Goal: Navigation & Orientation: Find specific page/section

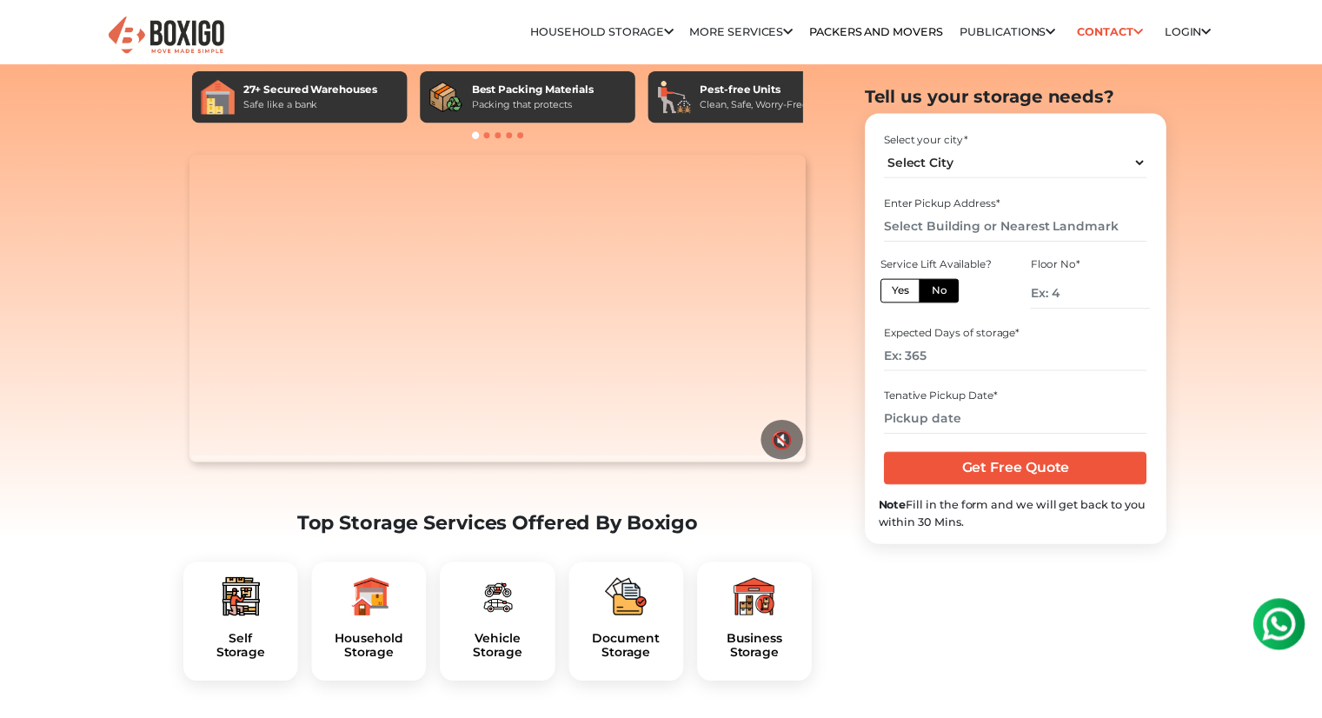
scroll to position [174, 0]
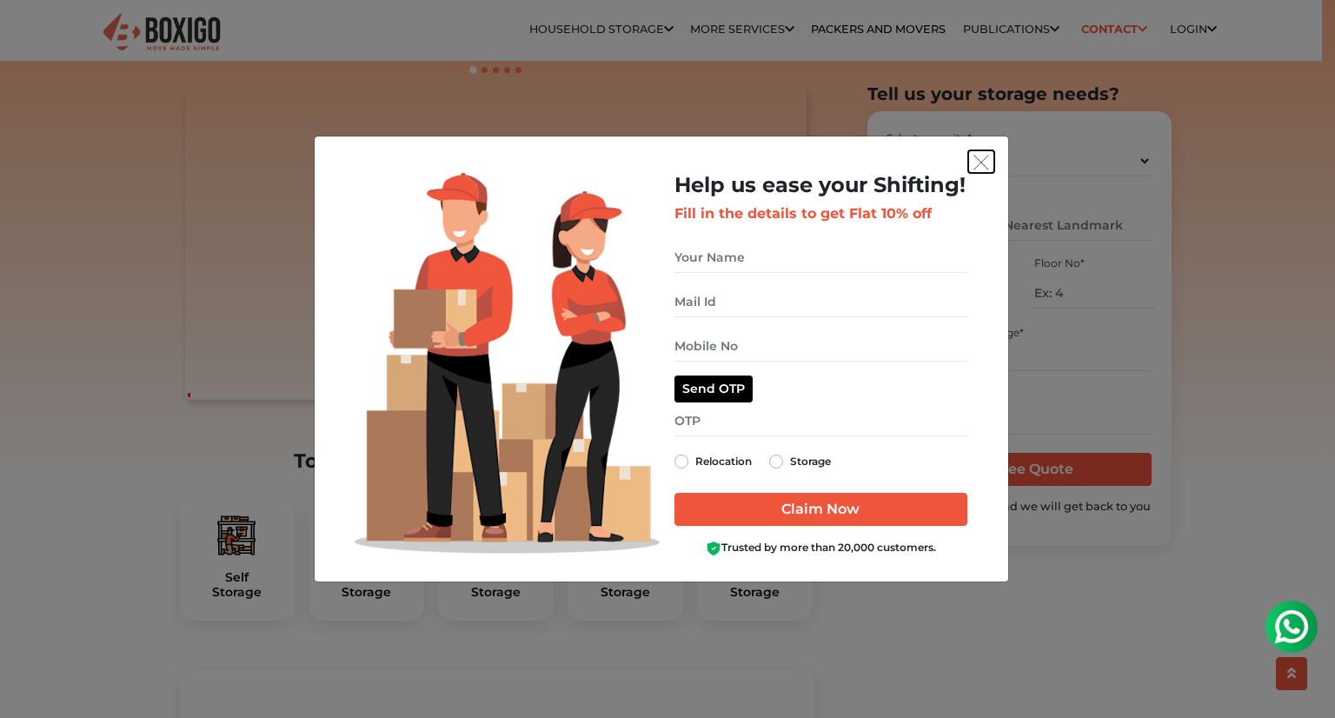
click at [979, 161] on img "get free quote dialog" at bounding box center [981, 163] width 16 height 16
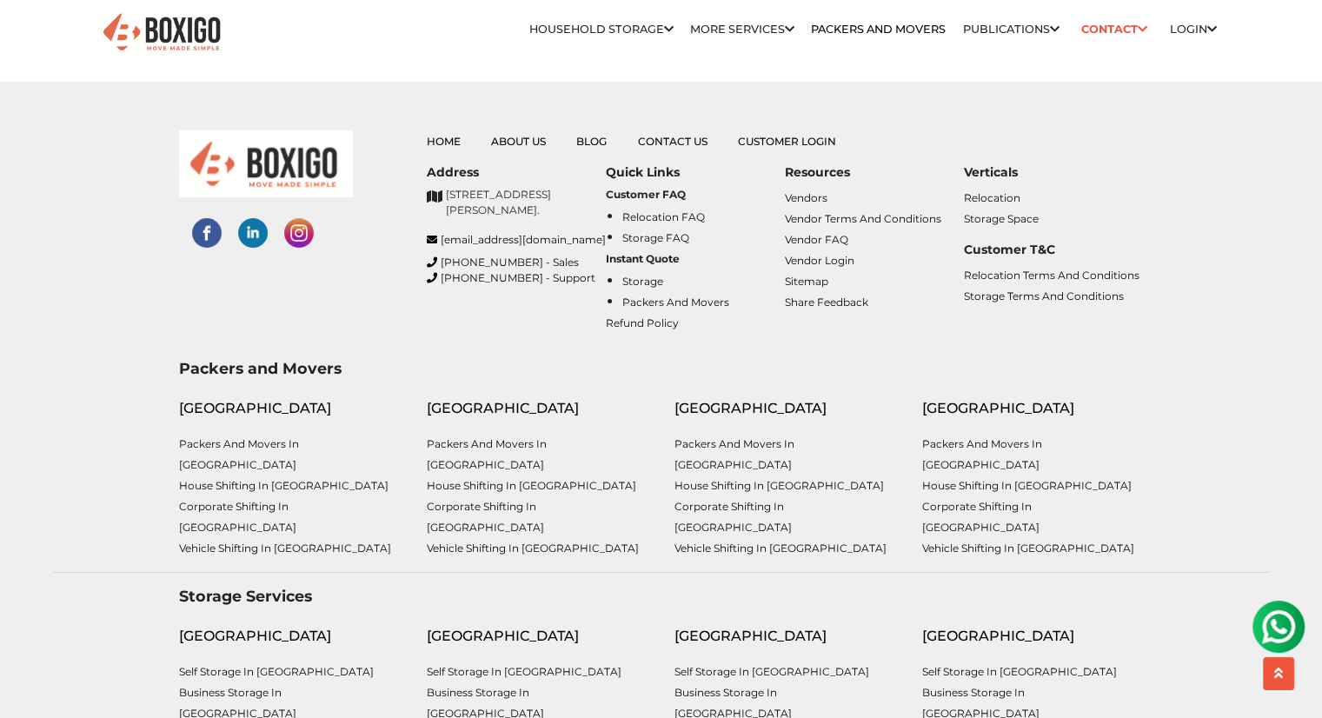
scroll to position [6559, 0]
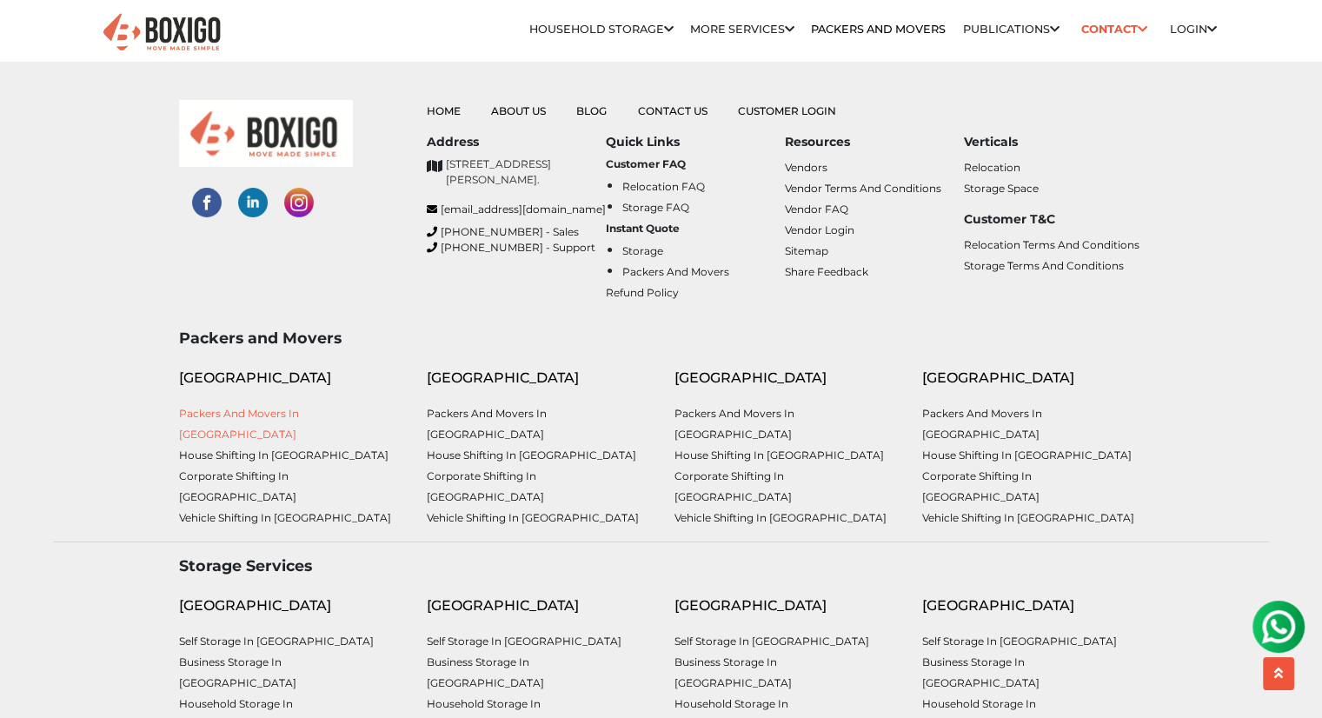
click at [242, 407] on link "Packers and Movers in [GEOGRAPHIC_DATA]" at bounding box center [239, 424] width 120 height 34
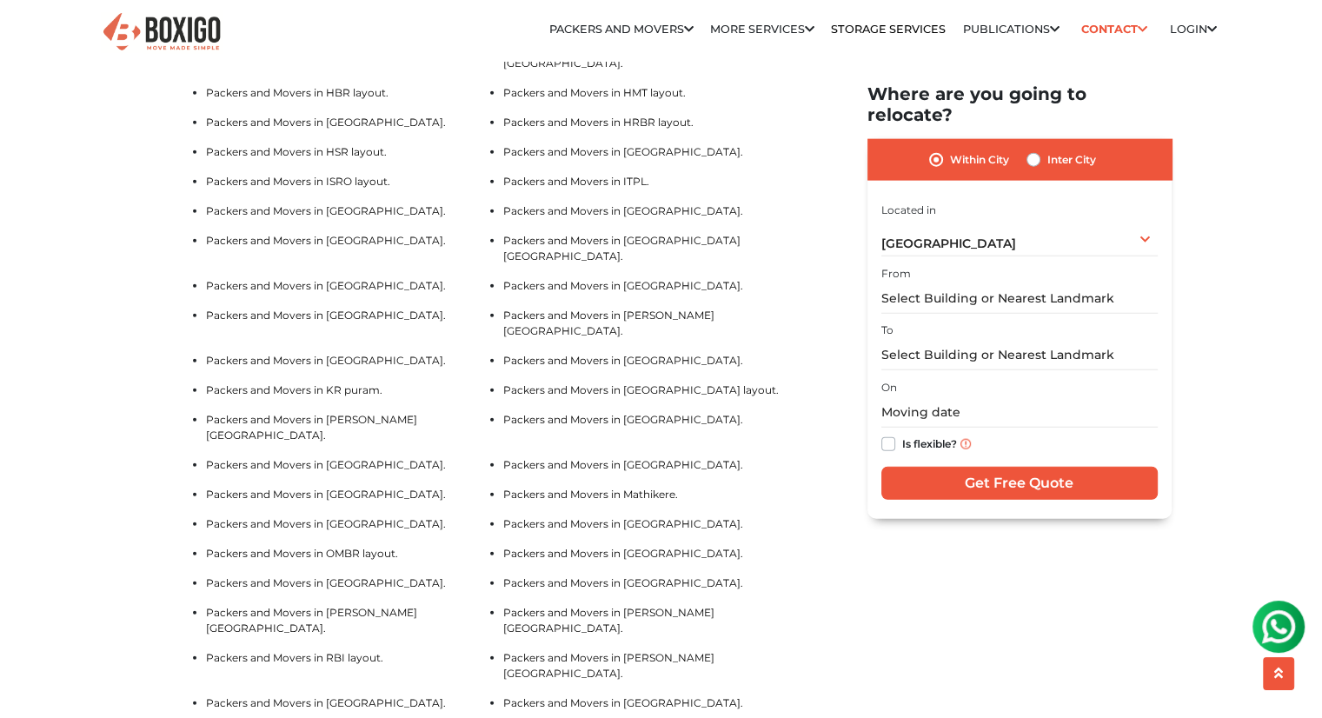
drag, startPoint x: 503, startPoint y: 430, endPoint x: 467, endPoint y: 49, distance: 383.2
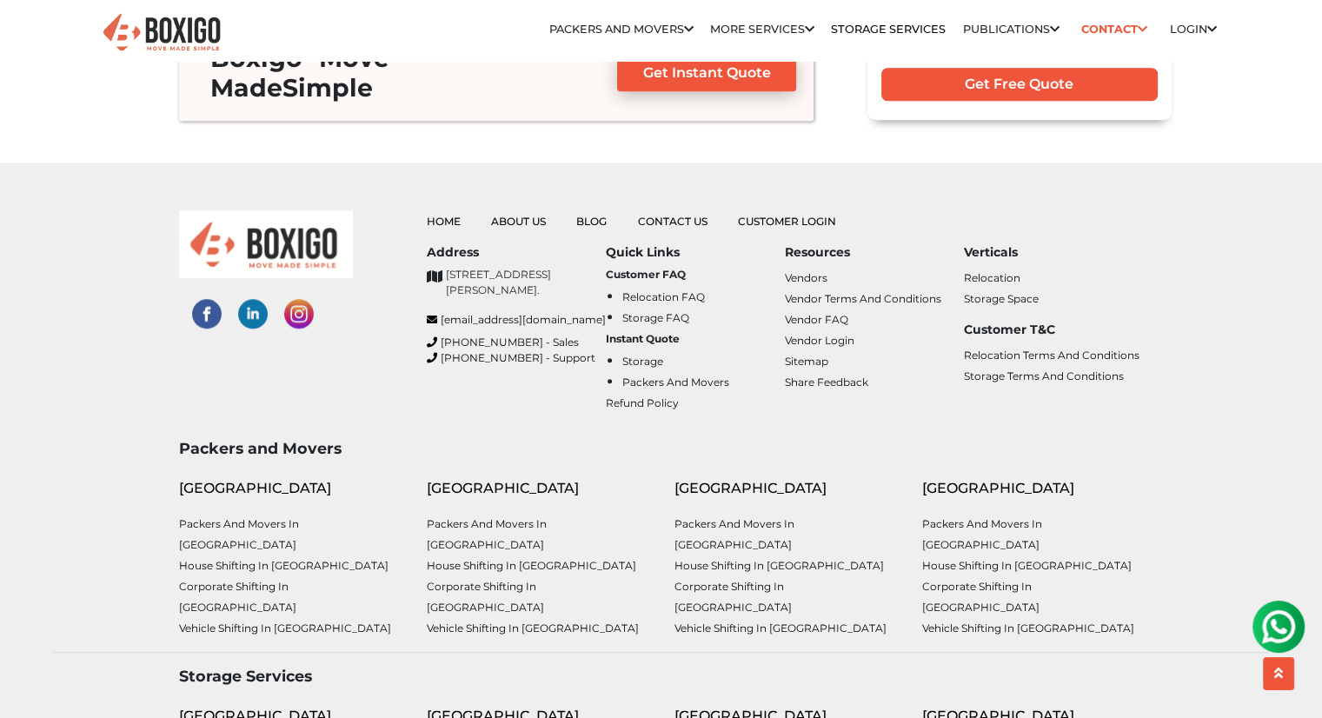
scroll to position [8080, 0]
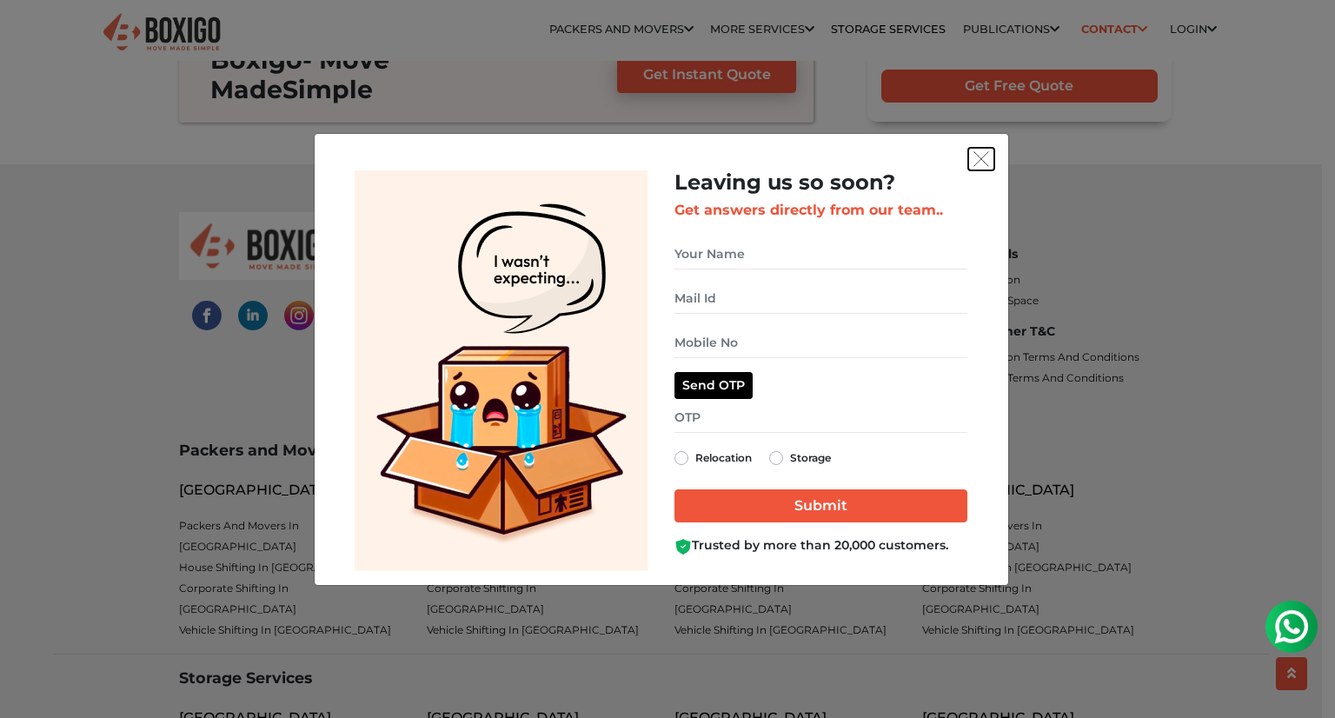
click at [973, 160] on img "get free quote dialog" at bounding box center [981, 159] width 16 height 16
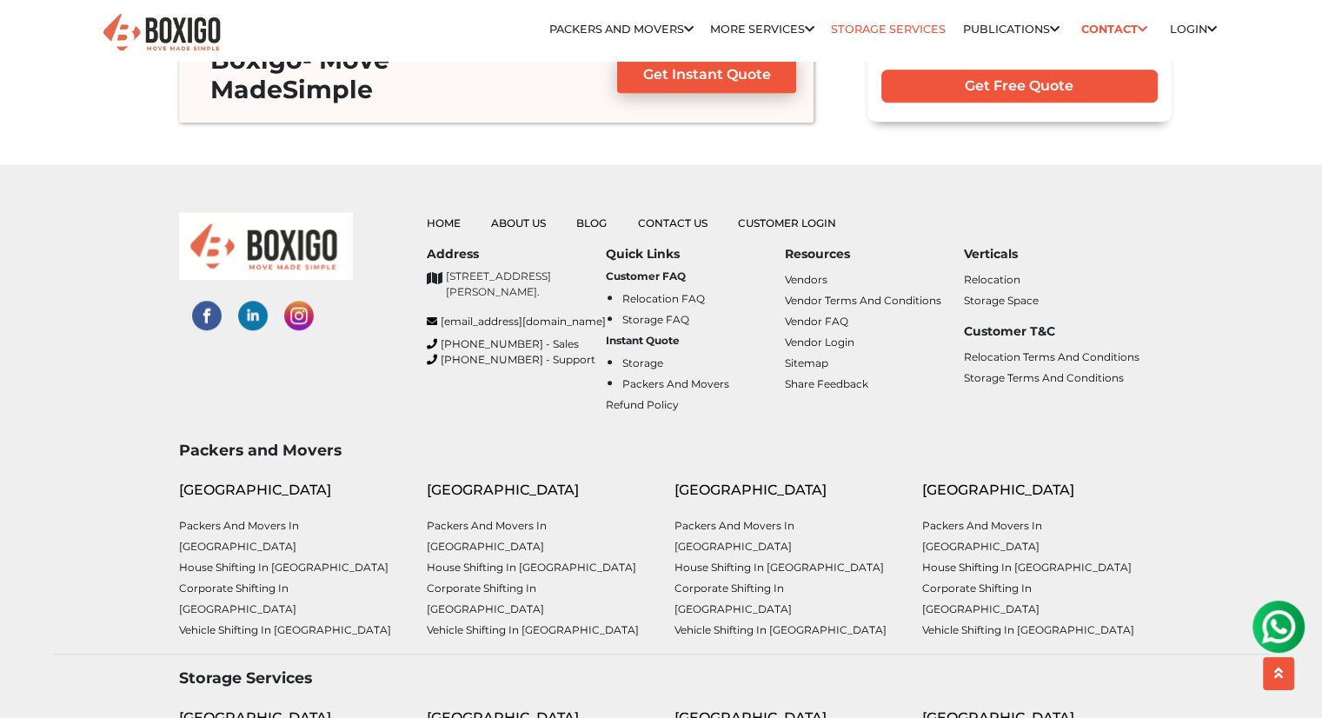
click at [834, 31] on link "Storage Services" at bounding box center [888, 29] width 115 height 13
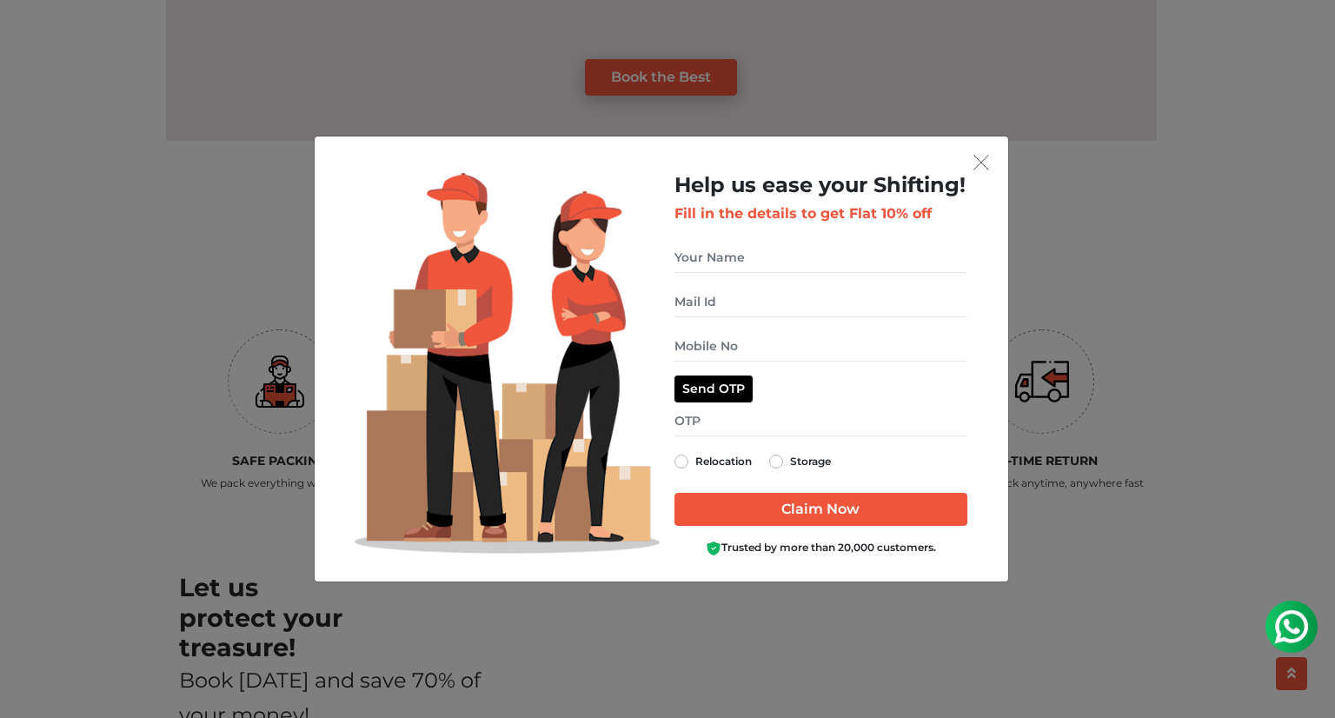
click at [1083, 273] on div "Help us ease your Shifting! Fill in the details to get Flat 10% off Relocation …" at bounding box center [667, 359] width 1335 height 718
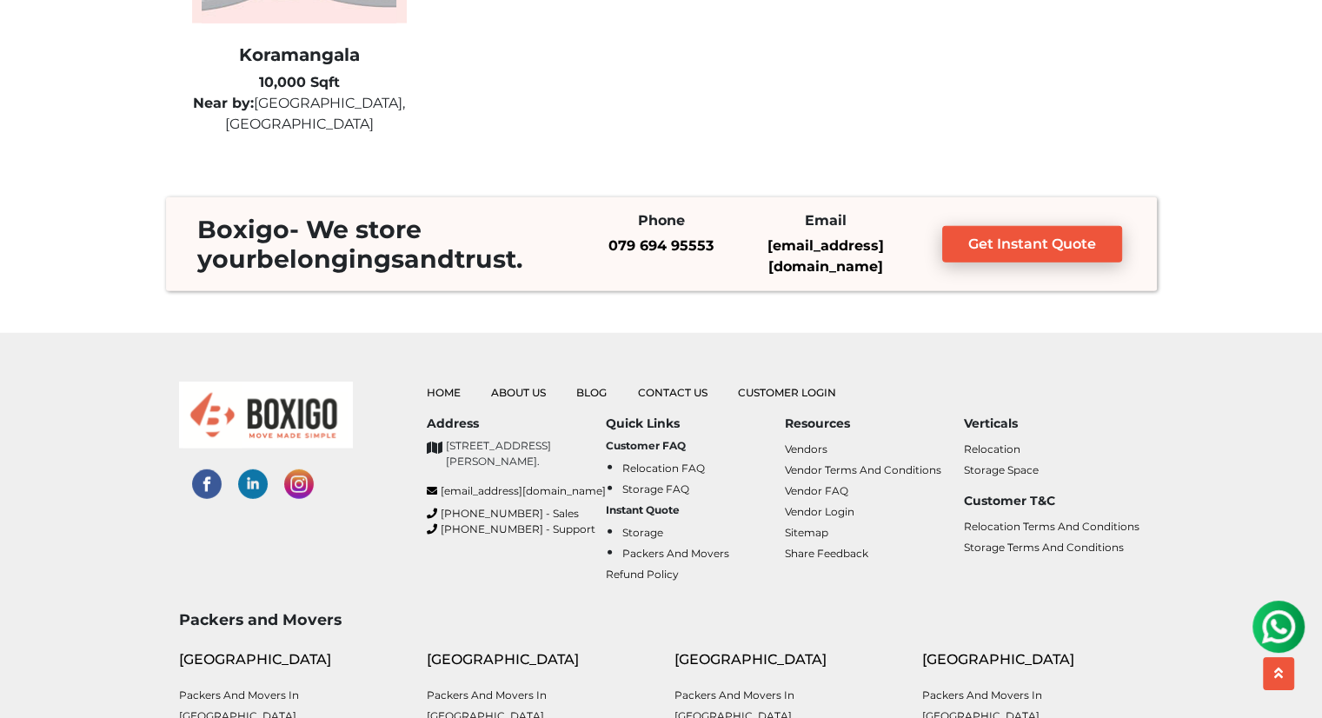
scroll to position [4606, 0]
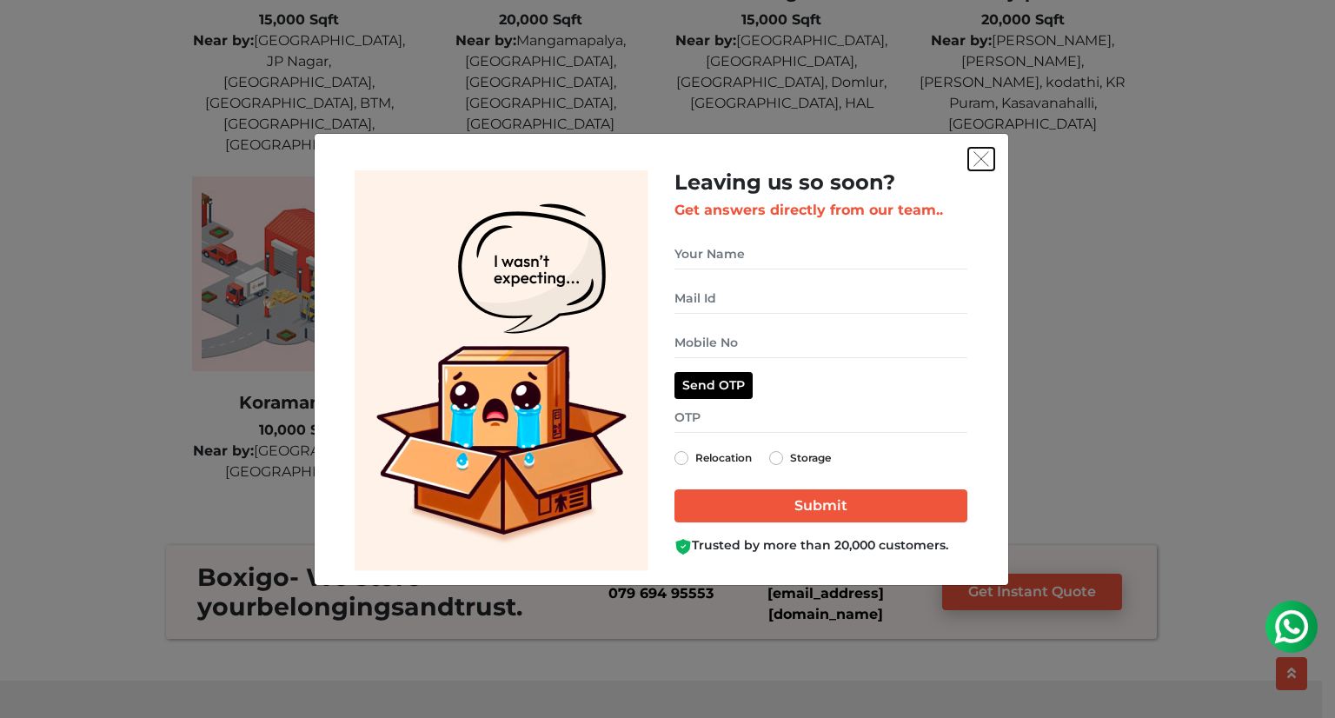
click at [980, 156] on img "get free quote dialog" at bounding box center [981, 159] width 16 height 16
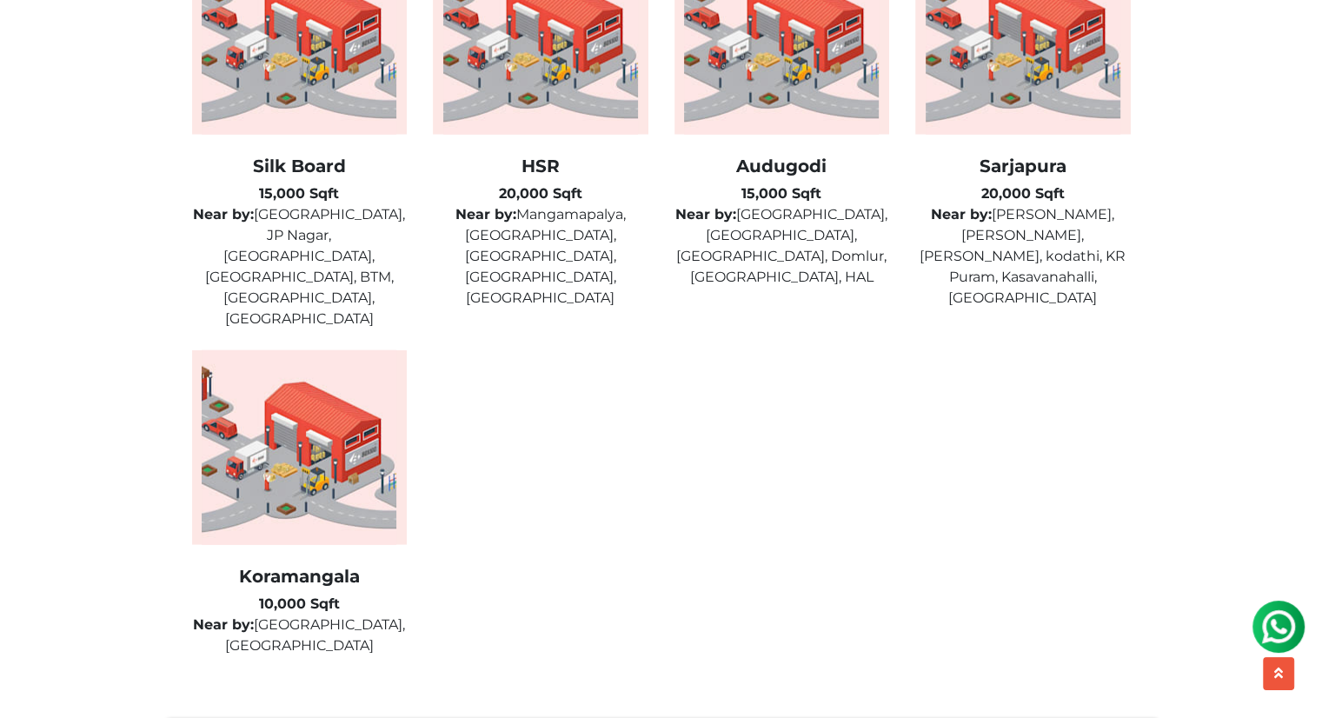
scroll to position [4432, 0]
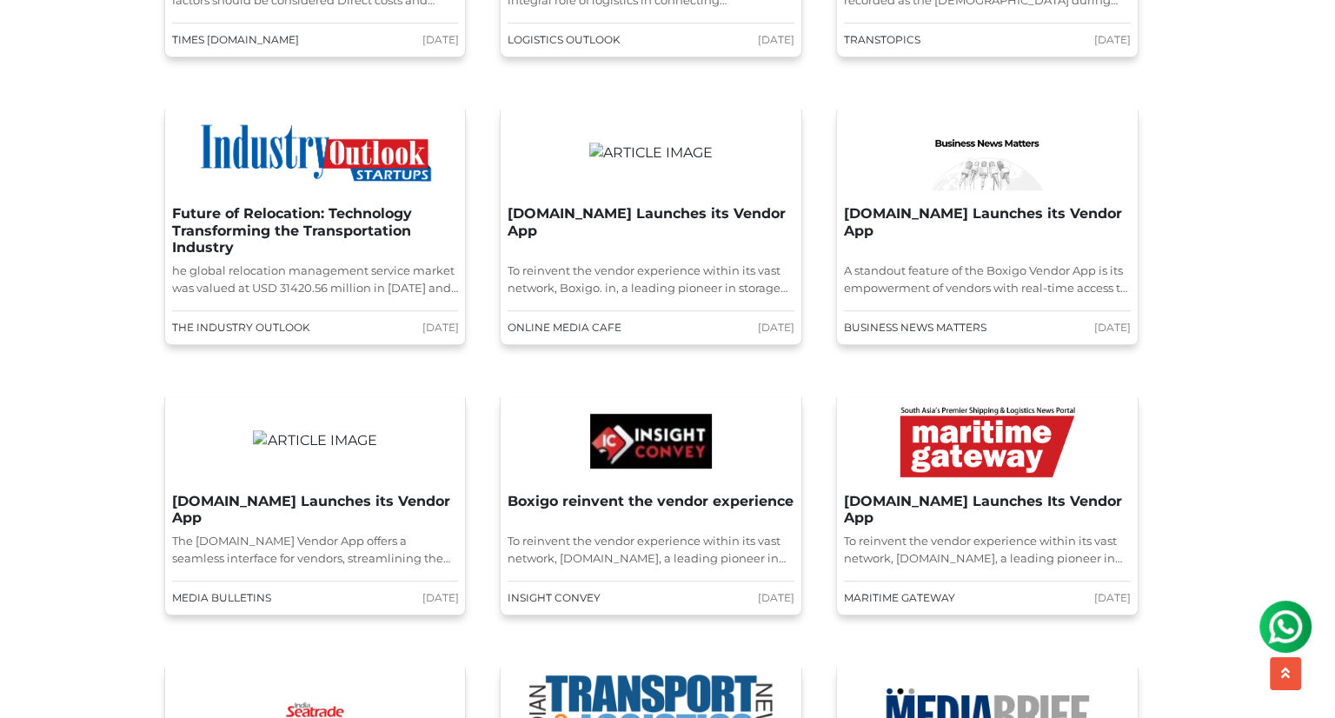
scroll to position [1130, 0]
